Goal: Task Accomplishment & Management: Use online tool/utility

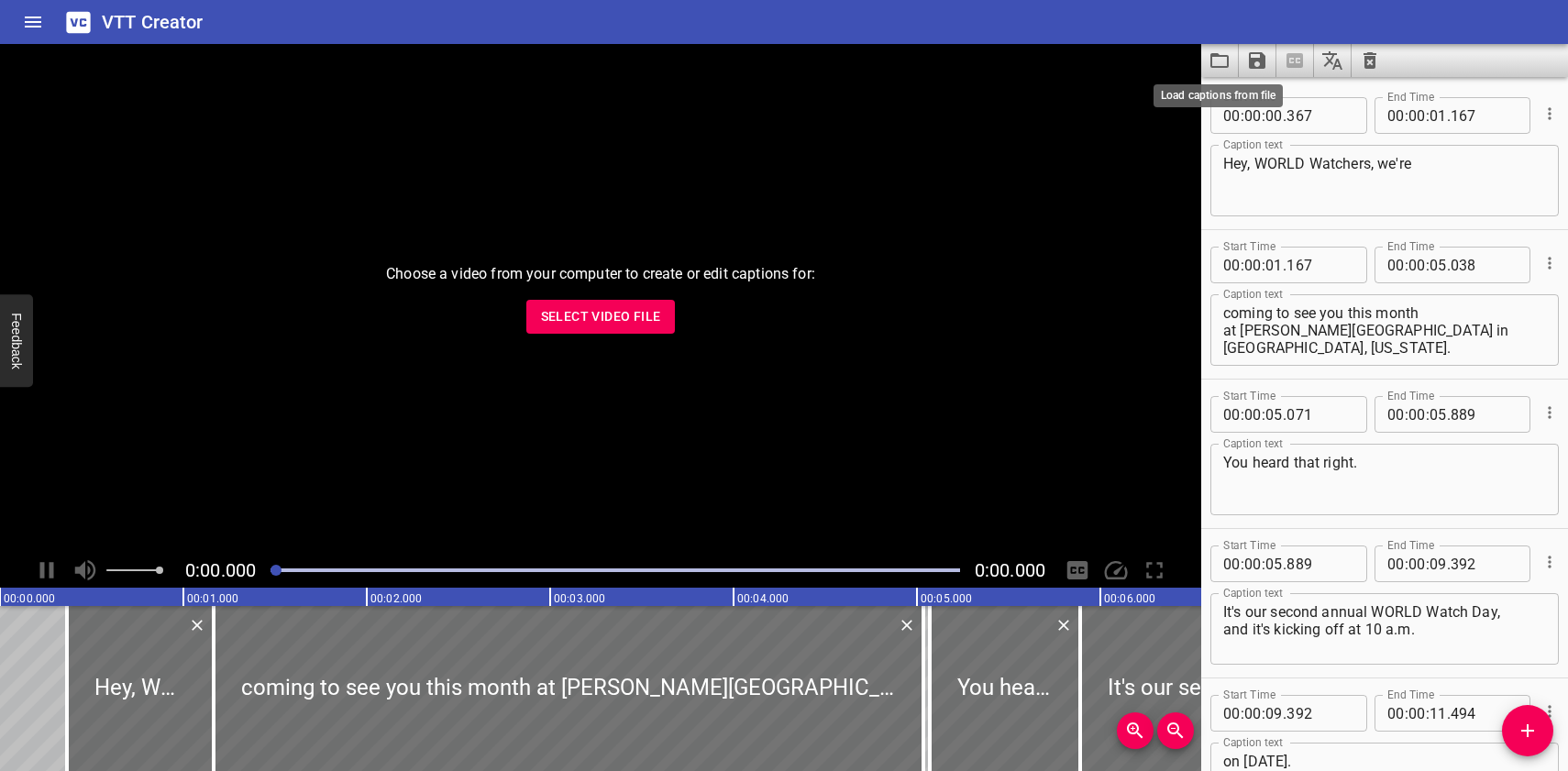
scroll to position [27948, 0]
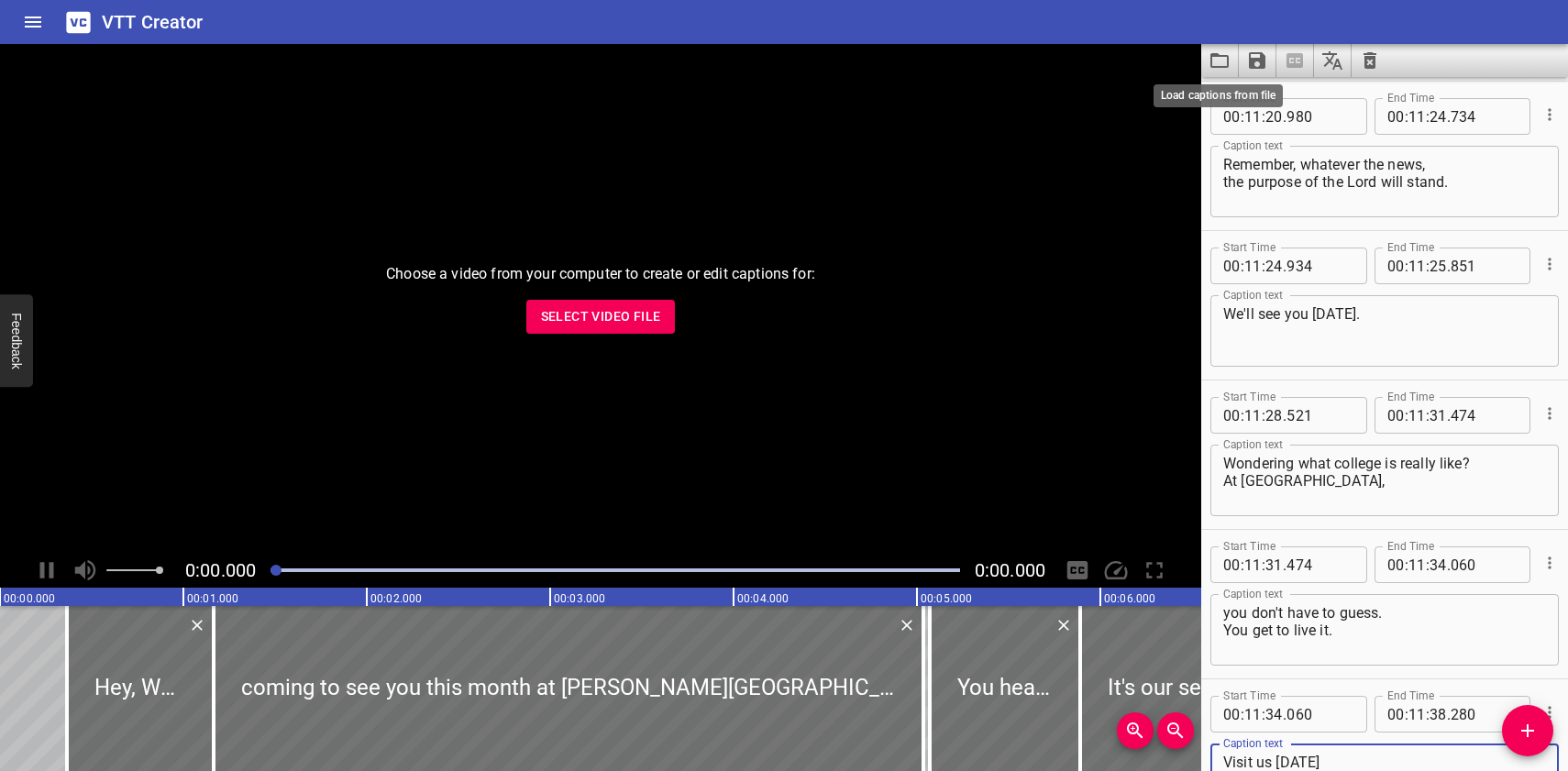
click at [1219, 60] on icon "Load captions from file" at bounding box center [1219, 61] width 22 height 22
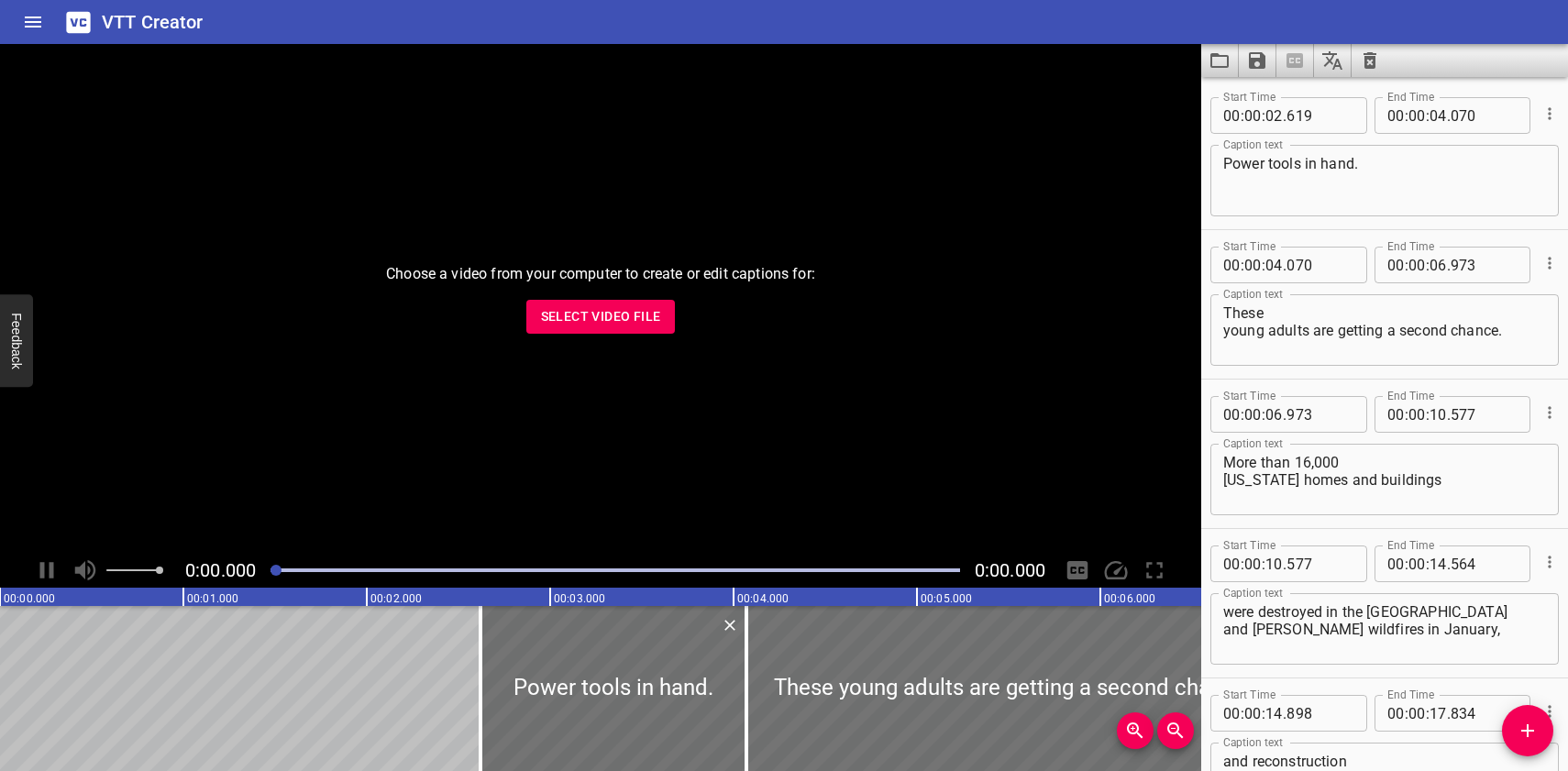
scroll to position [5081, 0]
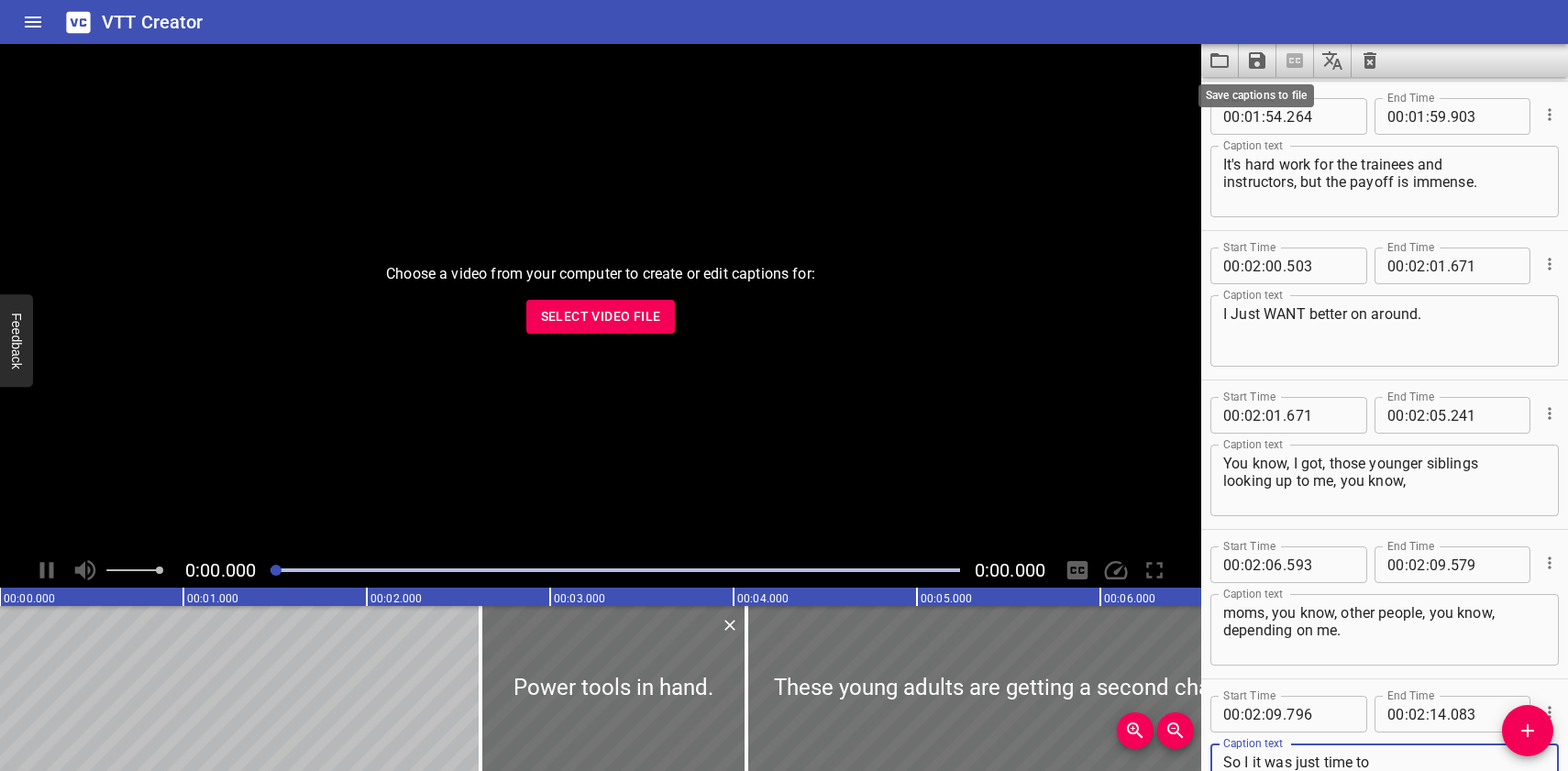
type textarea "So I it was just time to just turn, turn, turn around."
click at [1256, 64] on icon "Save captions to file" at bounding box center [1257, 61] width 22 height 22
click at [1272, 95] on li "Save to VTT file" at bounding box center [1306, 101] width 135 height 33
click at [1220, 62] on icon "Load captions from file" at bounding box center [1219, 61] width 22 height 22
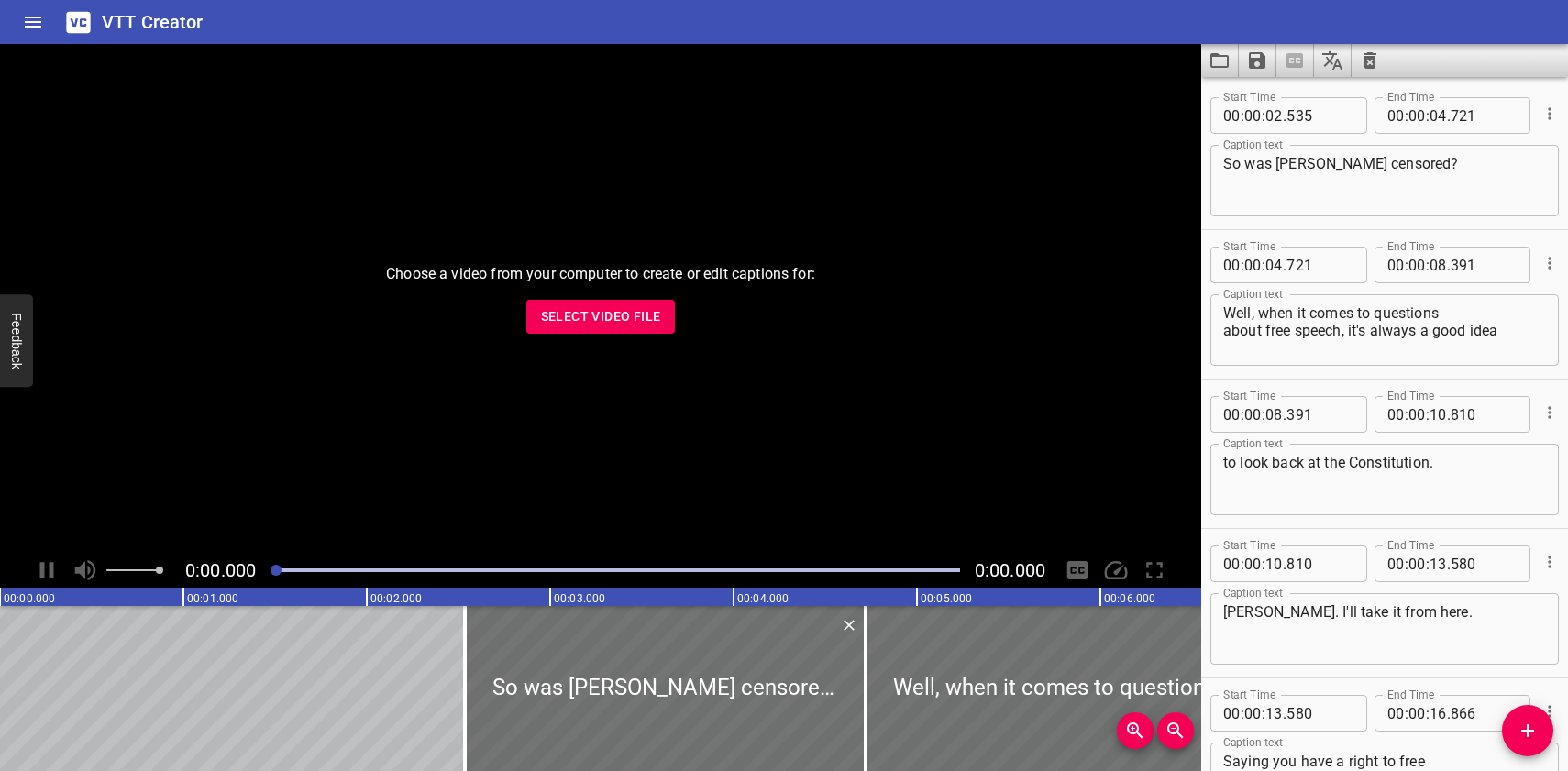
scroll to position [4931, 0]
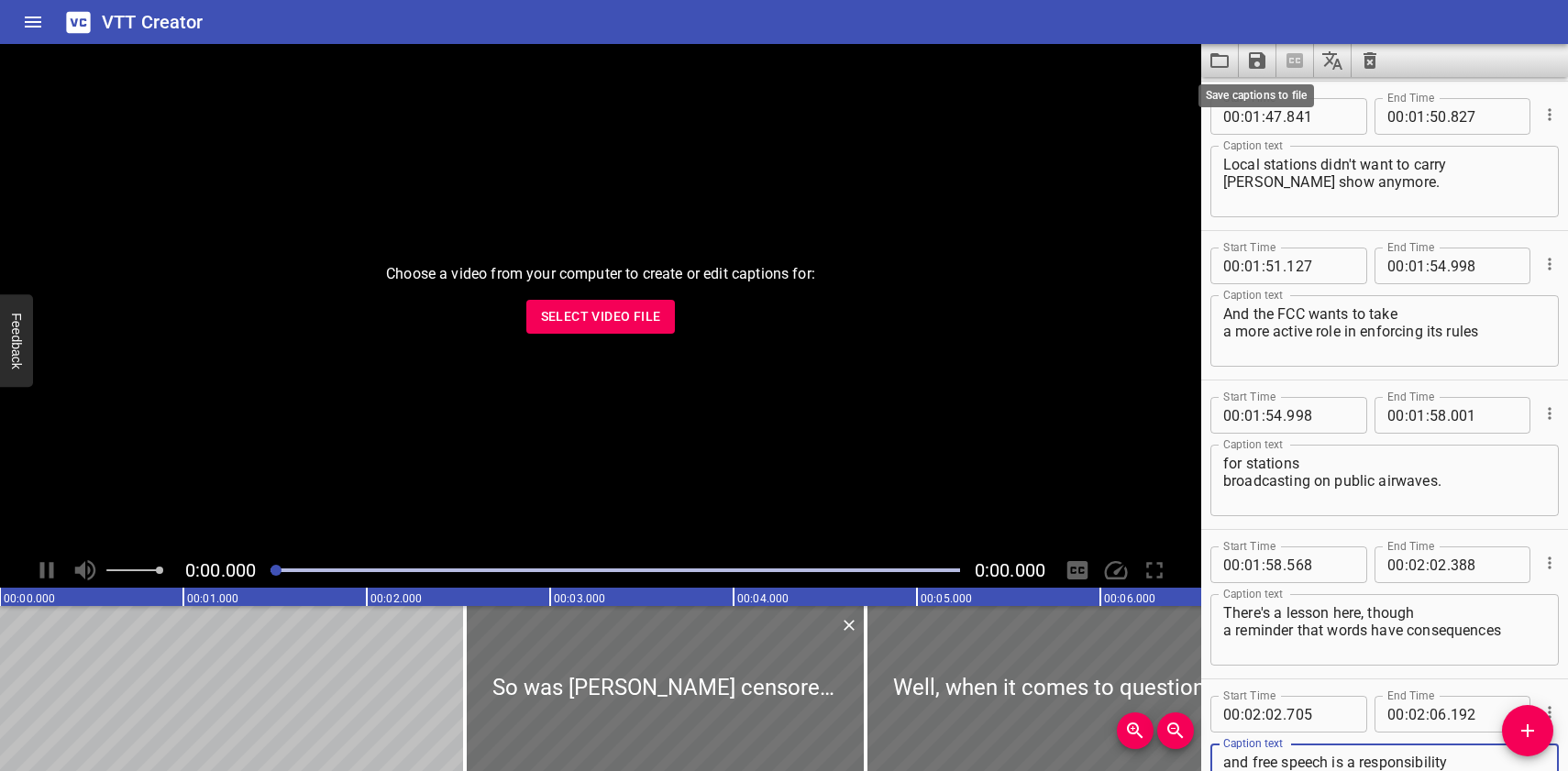
type textarea "and free speech is a responsibility we cannot take lightly."
click at [1265, 51] on icon "Save captions to file" at bounding box center [1257, 61] width 22 height 22
click at [1271, 96] on li "Save to VTT file" at bounding box center [1306, 101] width 135 height 33
click at [1225, 59] on icon "Load captions from file" at bounding box center [1219, 61] width 22 height 22
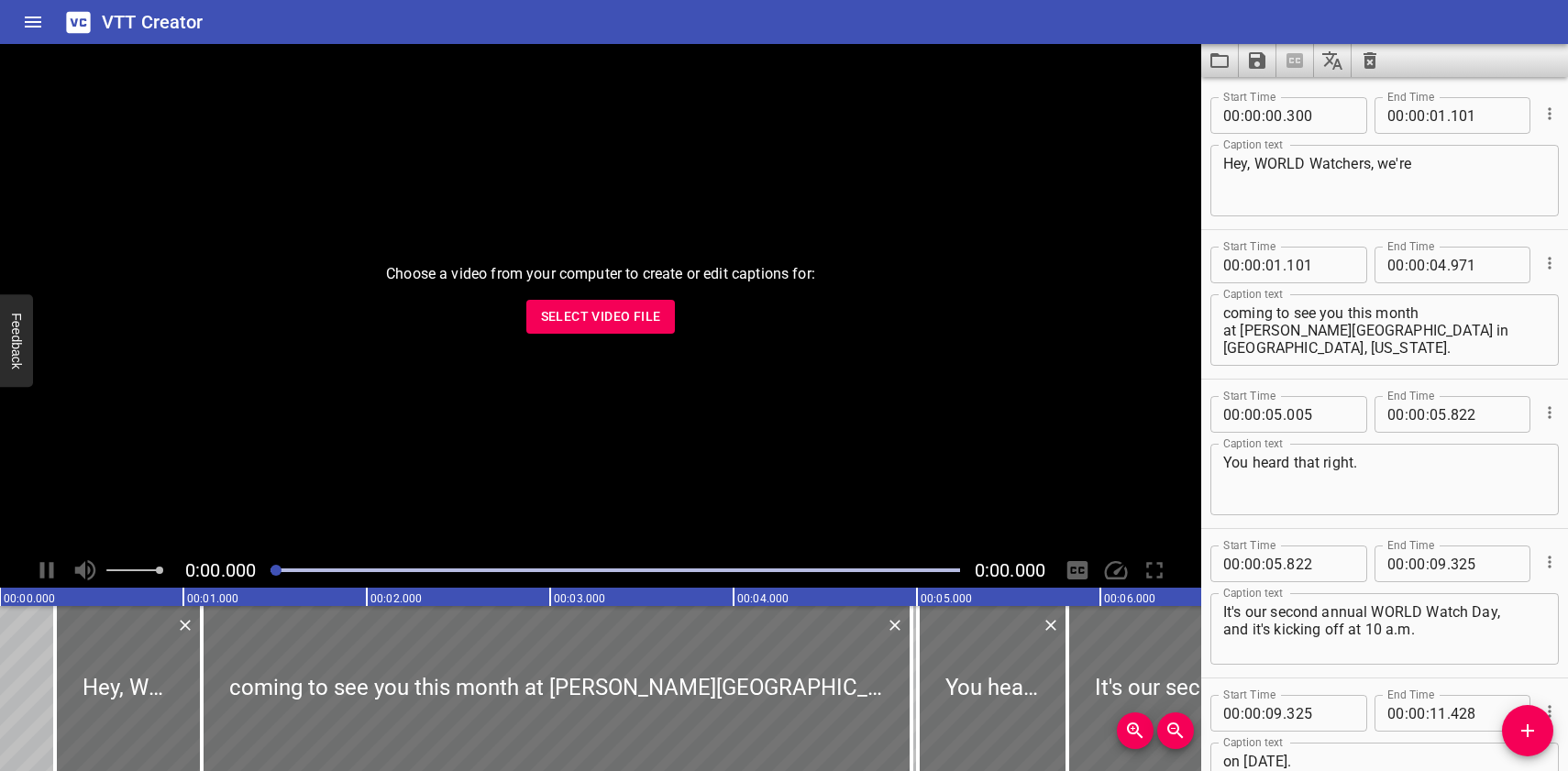
scroll to position [27799, 0]
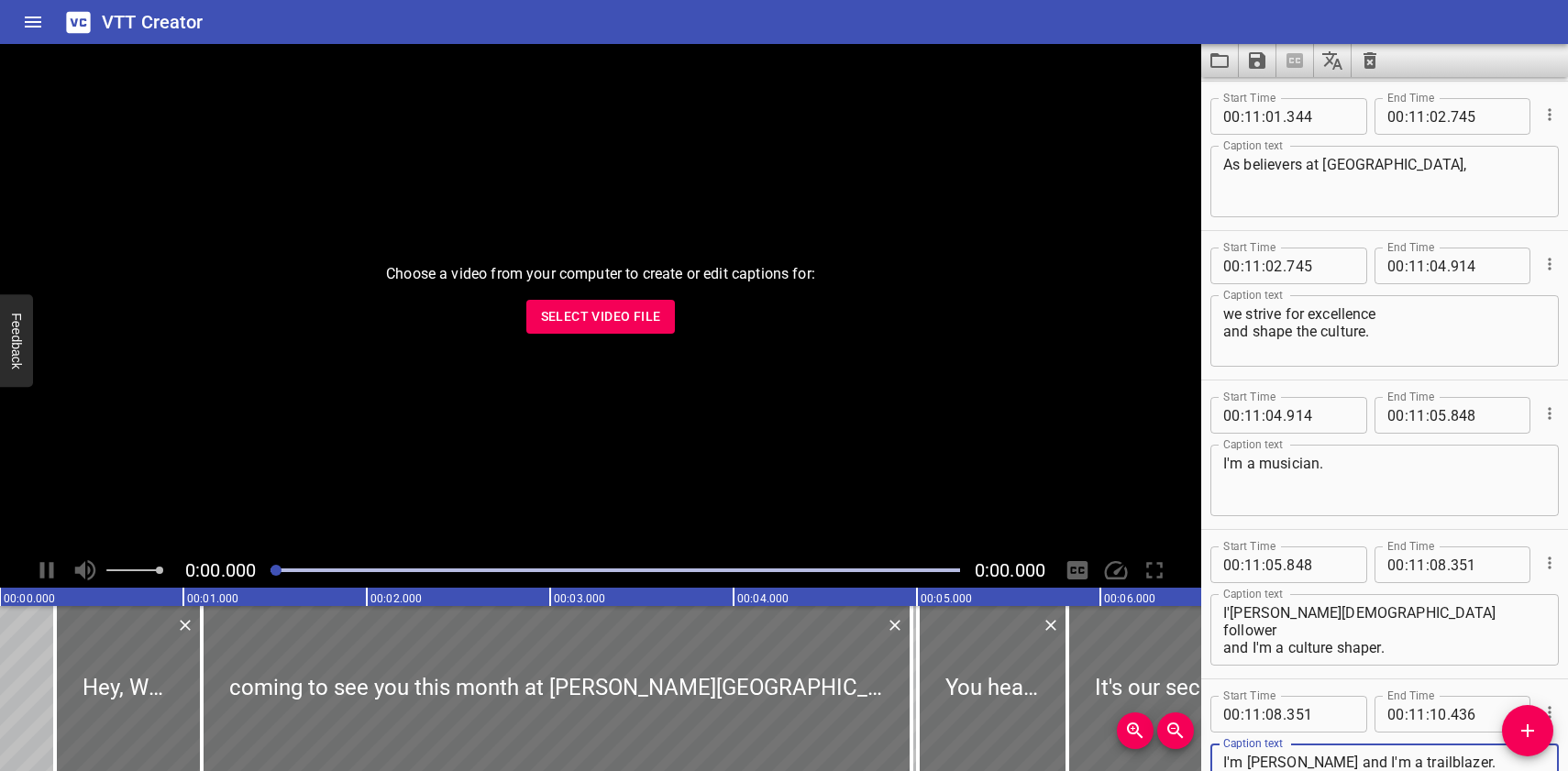
type textarea "I'm [PERSON_NAME] and I'm a trailblazer."
click at [1258, 59] on icon "Save captions to file" at bounding box center [1257, 61] width 17 height 17
click at [1267, 98] on li "Save to VTT file" at bounding box center [1306, 101] width 135 height 33
click at [1221, 62] on icon "Load captions from file" at bounding box center [1219, 61] width 22 height 22
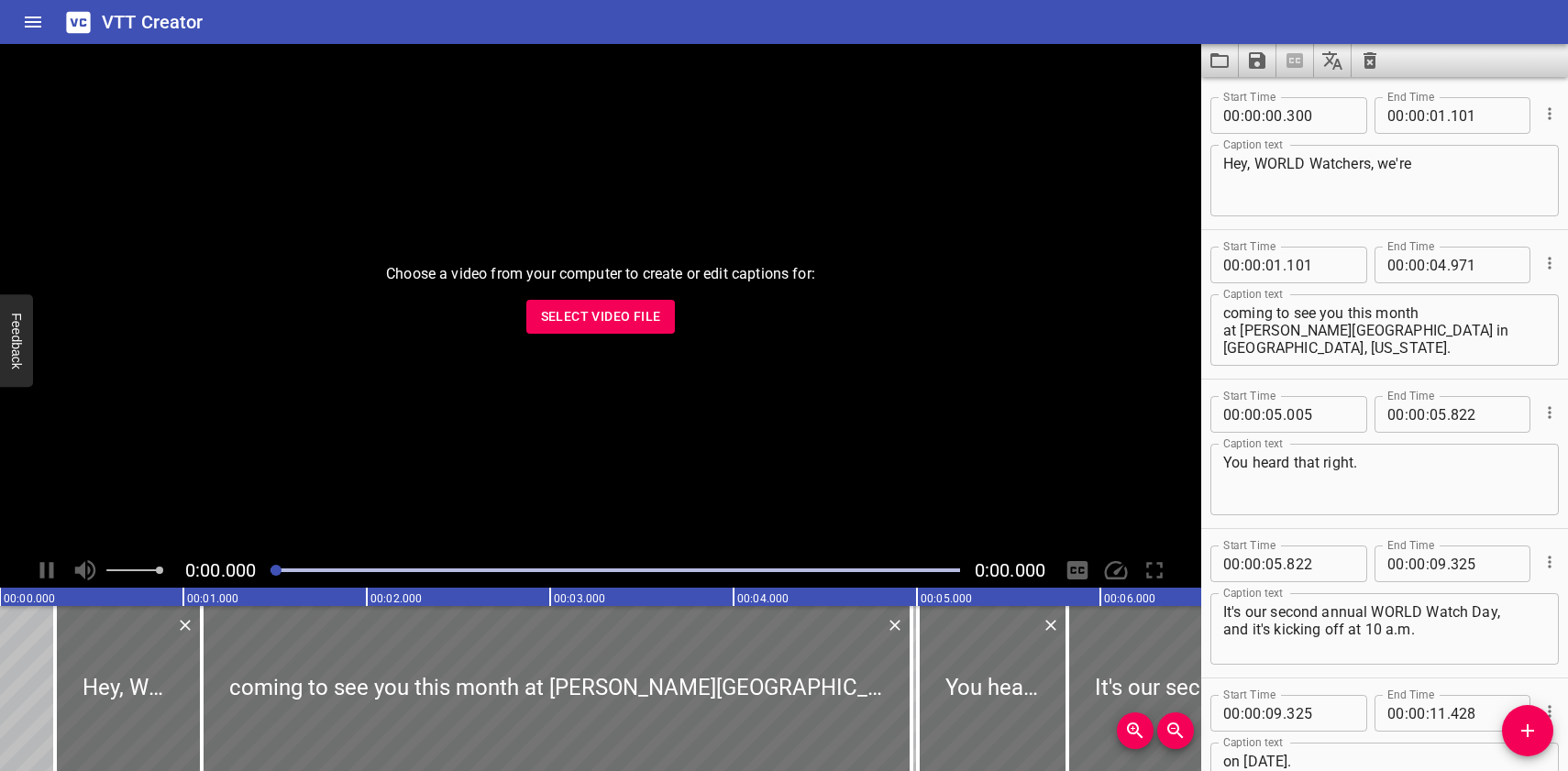
type textarea "I'm [PERSON_NAME] and I'm a trailblazer."
click at [1260, 58] on icon "Save captions to file" at bounding box center [1257, 61] width 17 height 17
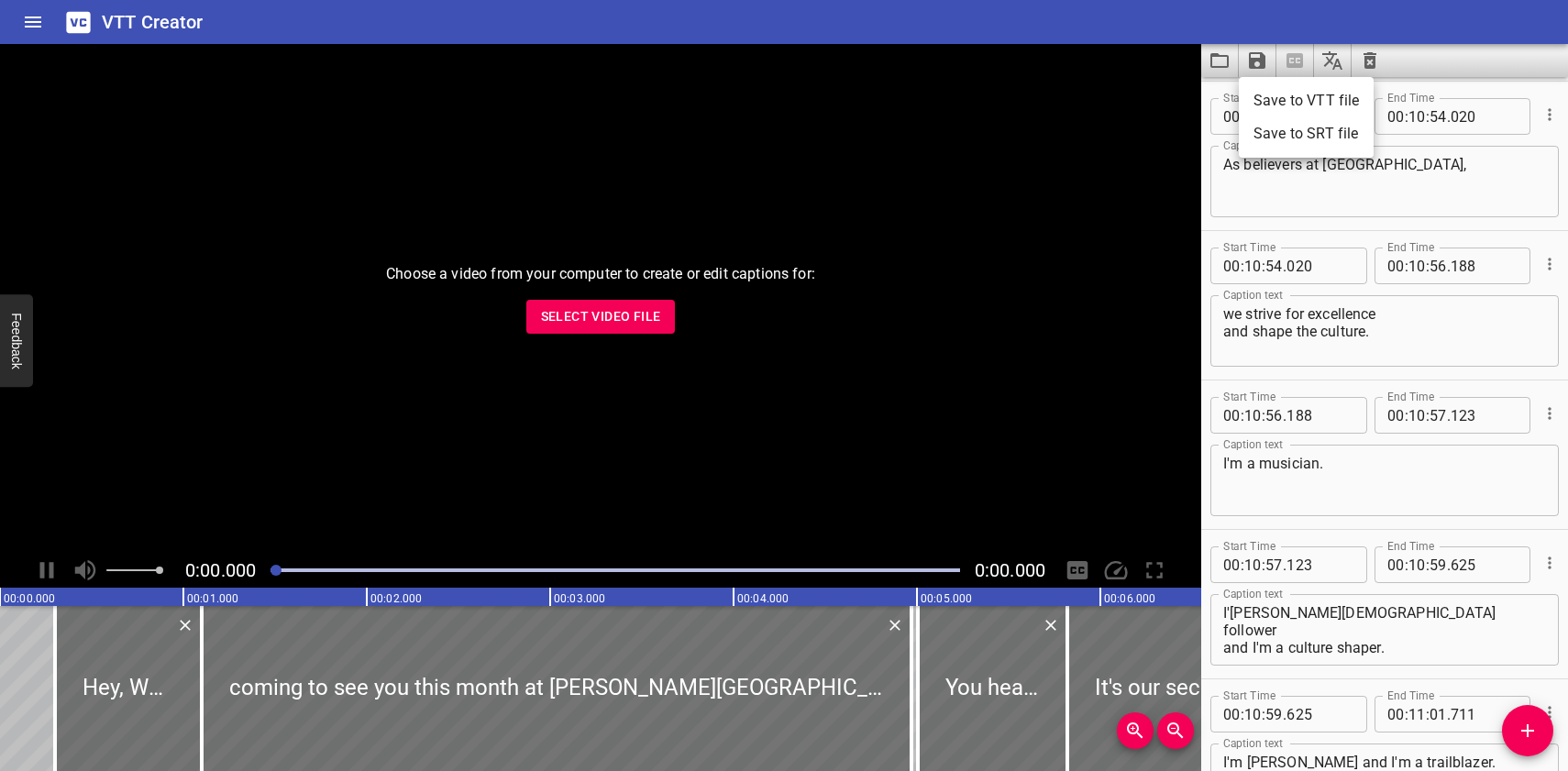
click at [1268, 102] on li "Save to VTT file" at bounding box center [1306, 101] width 135 height 33
